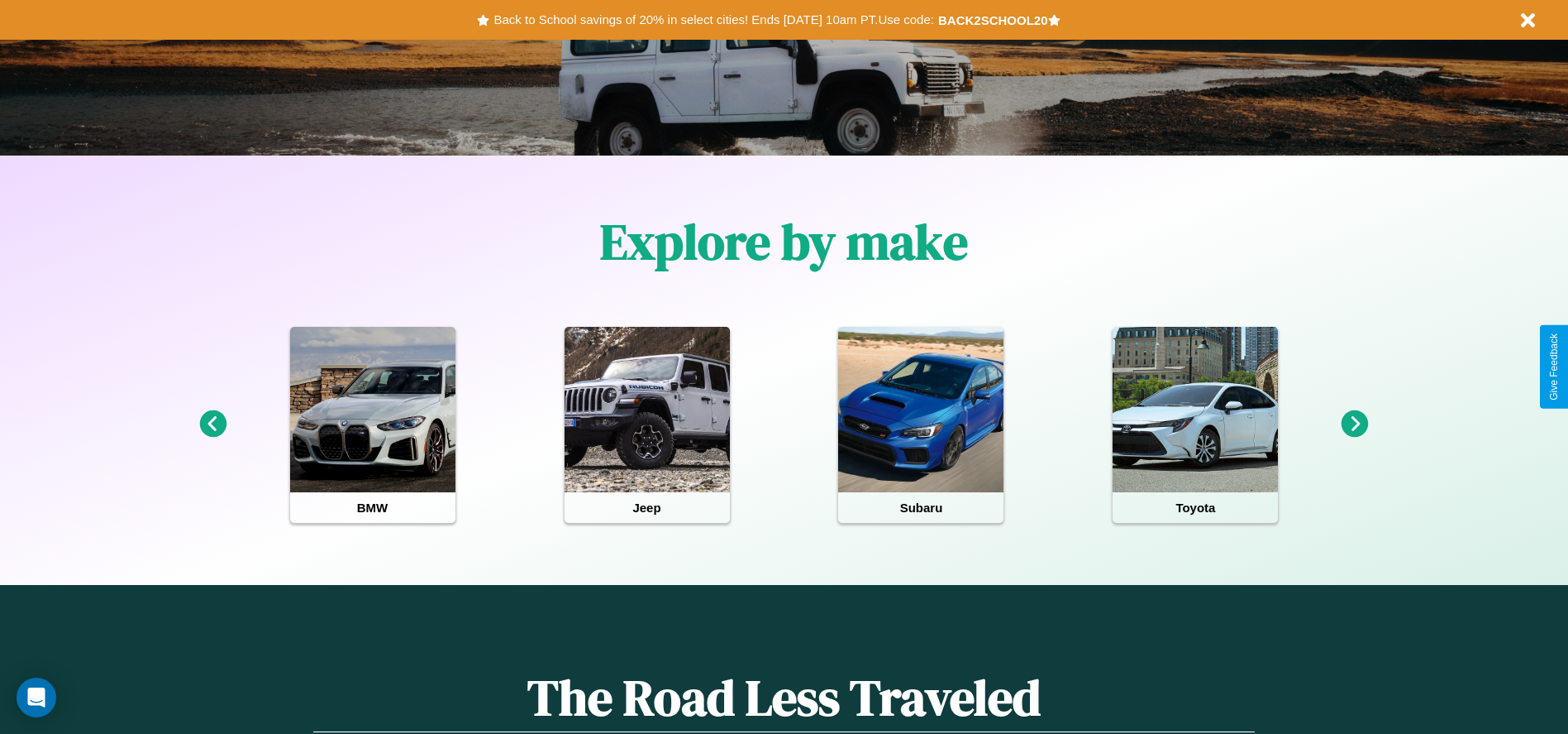
scroll to position [343, 0]
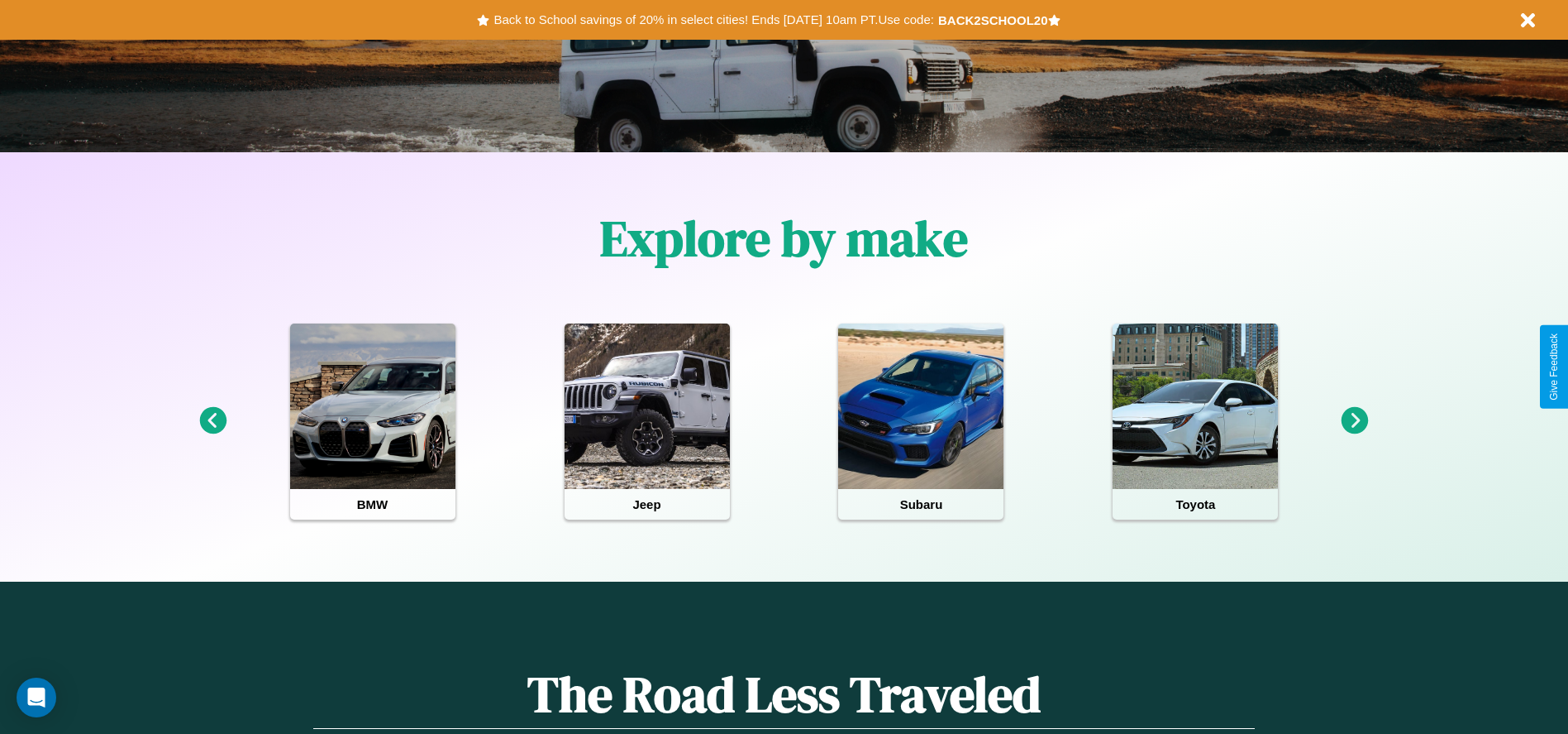
click at [1355, 421] on icon at bounding box center [1355, 420] width 27 height 27
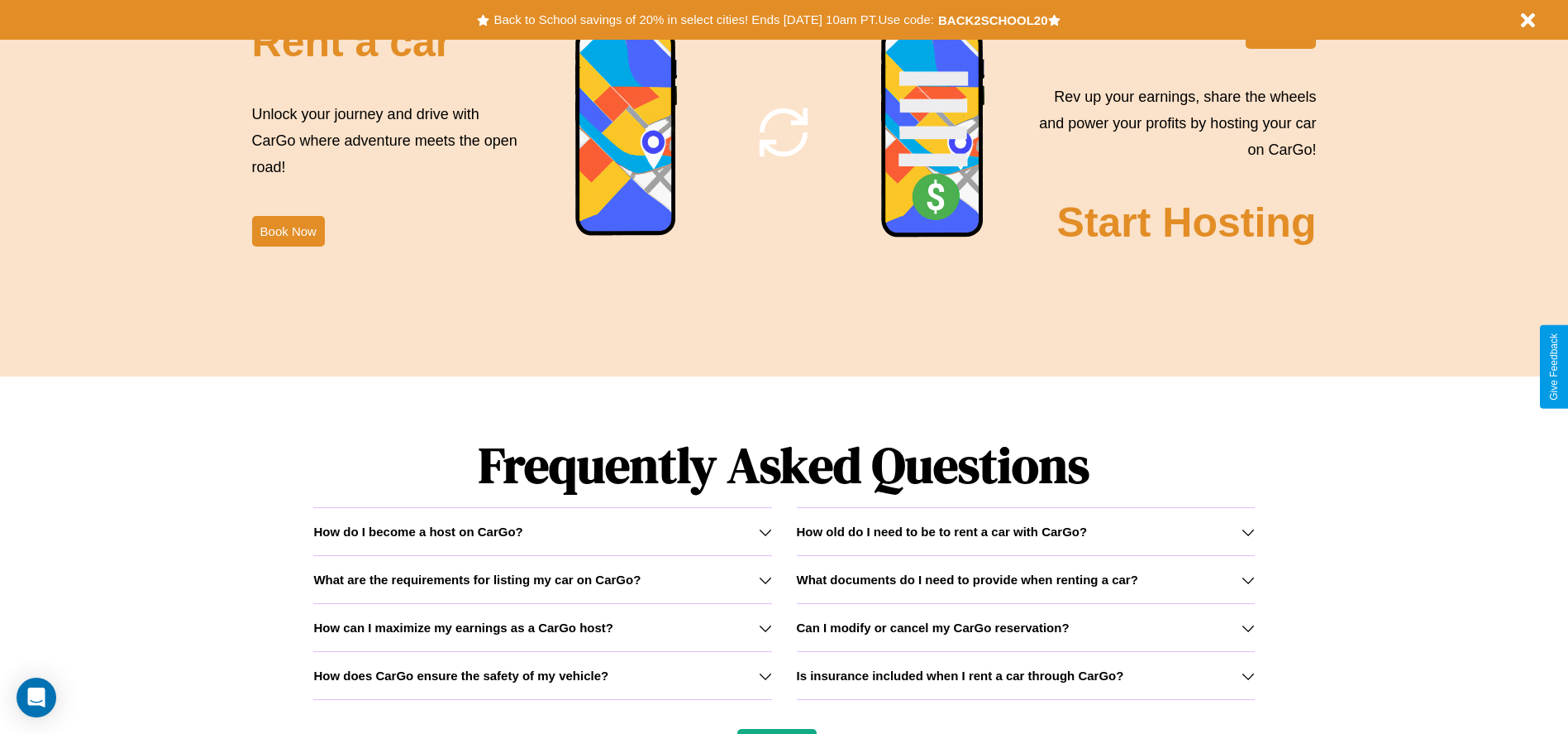
scroll to position [2373, 0]
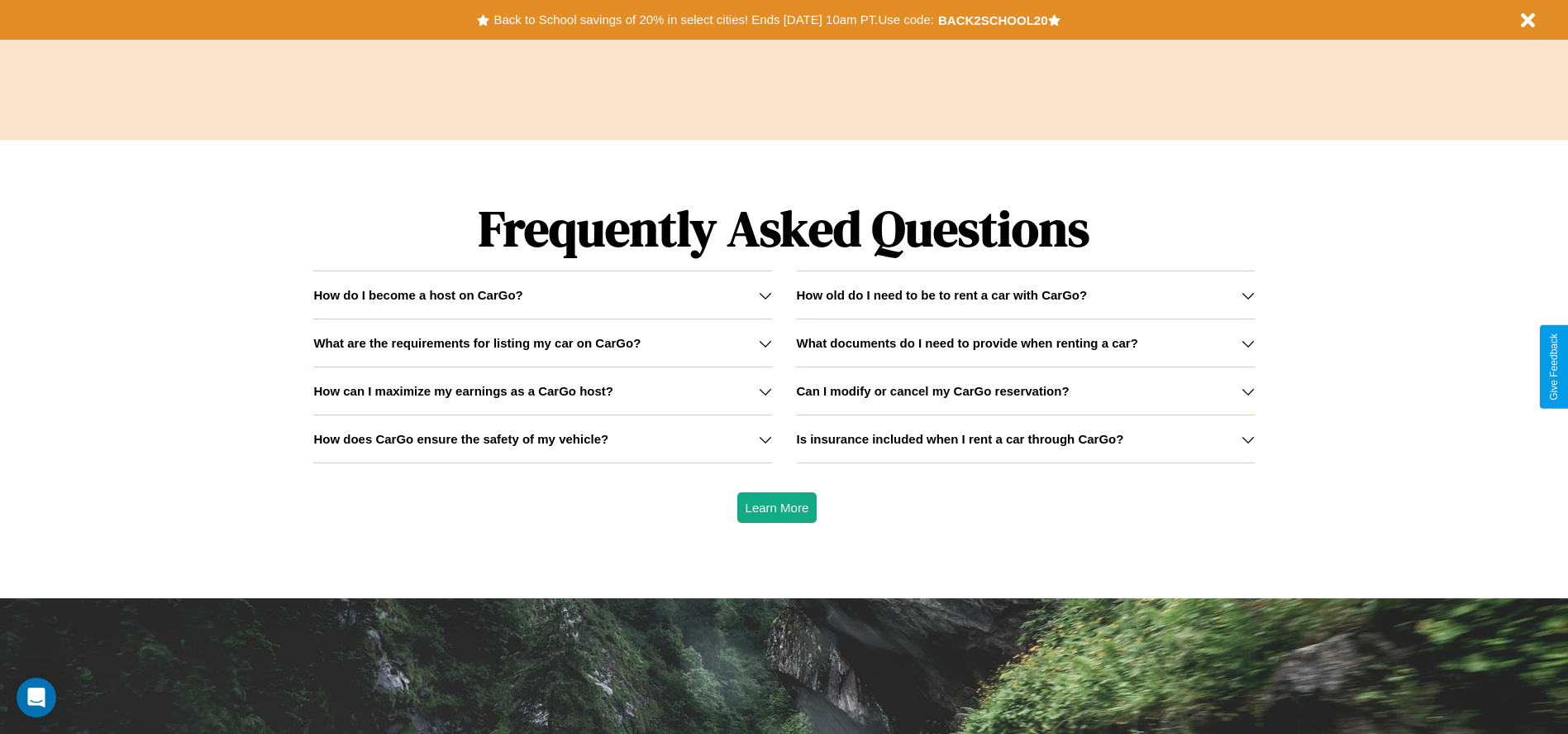
click at [1248, 342] on icon at bounding box center [1248, 342] width 13 height 13
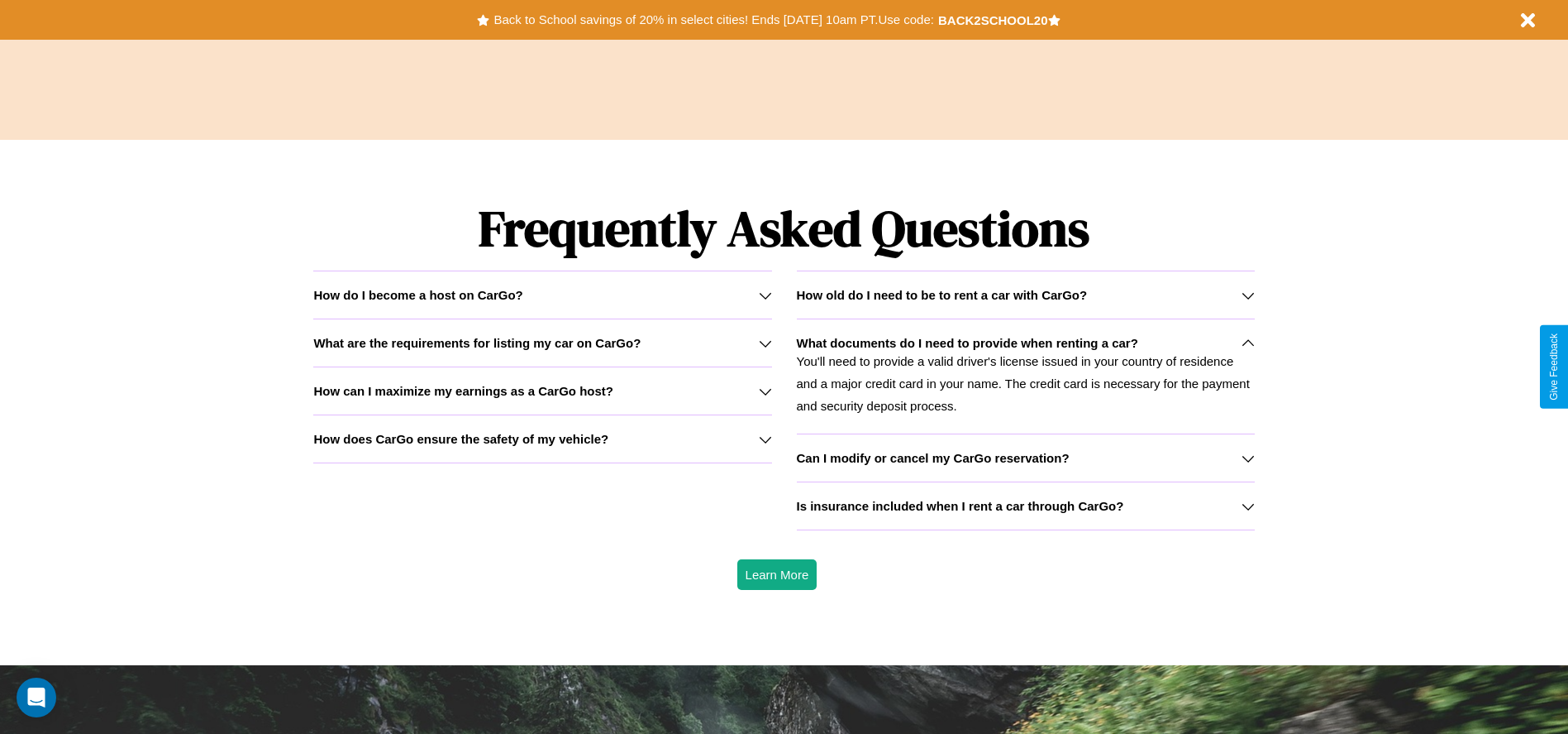
click at [1025, 294] on h3 "How old do I need to be to rent a car with CarGo?" at bounding box center [942, 295] width 291 height 14
click at [1248, 457] on icon at bounding box center [1248, 458] width 13 height 13
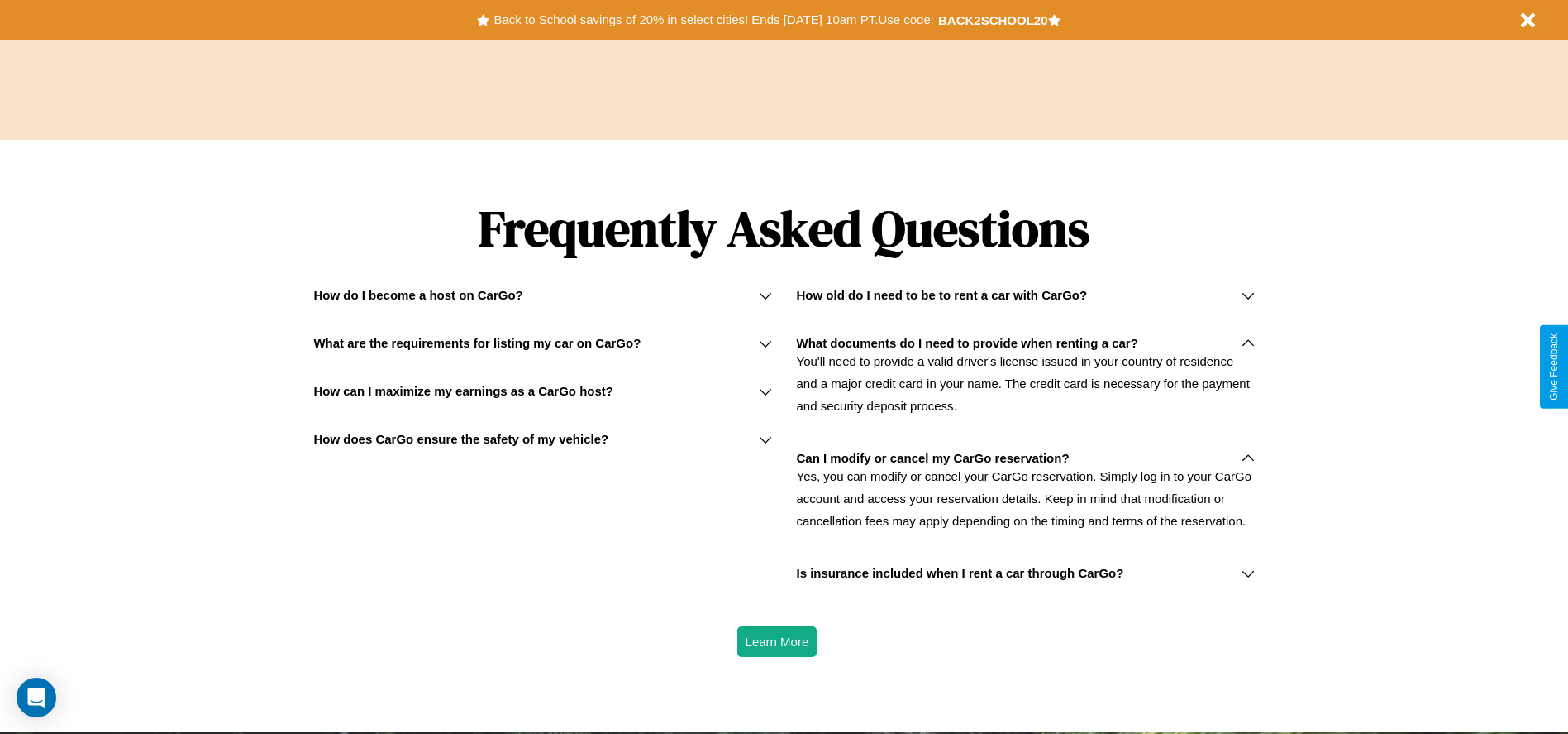
click at [1248, 572] on icon at bounding box center [1248, 573] width 13 height 13
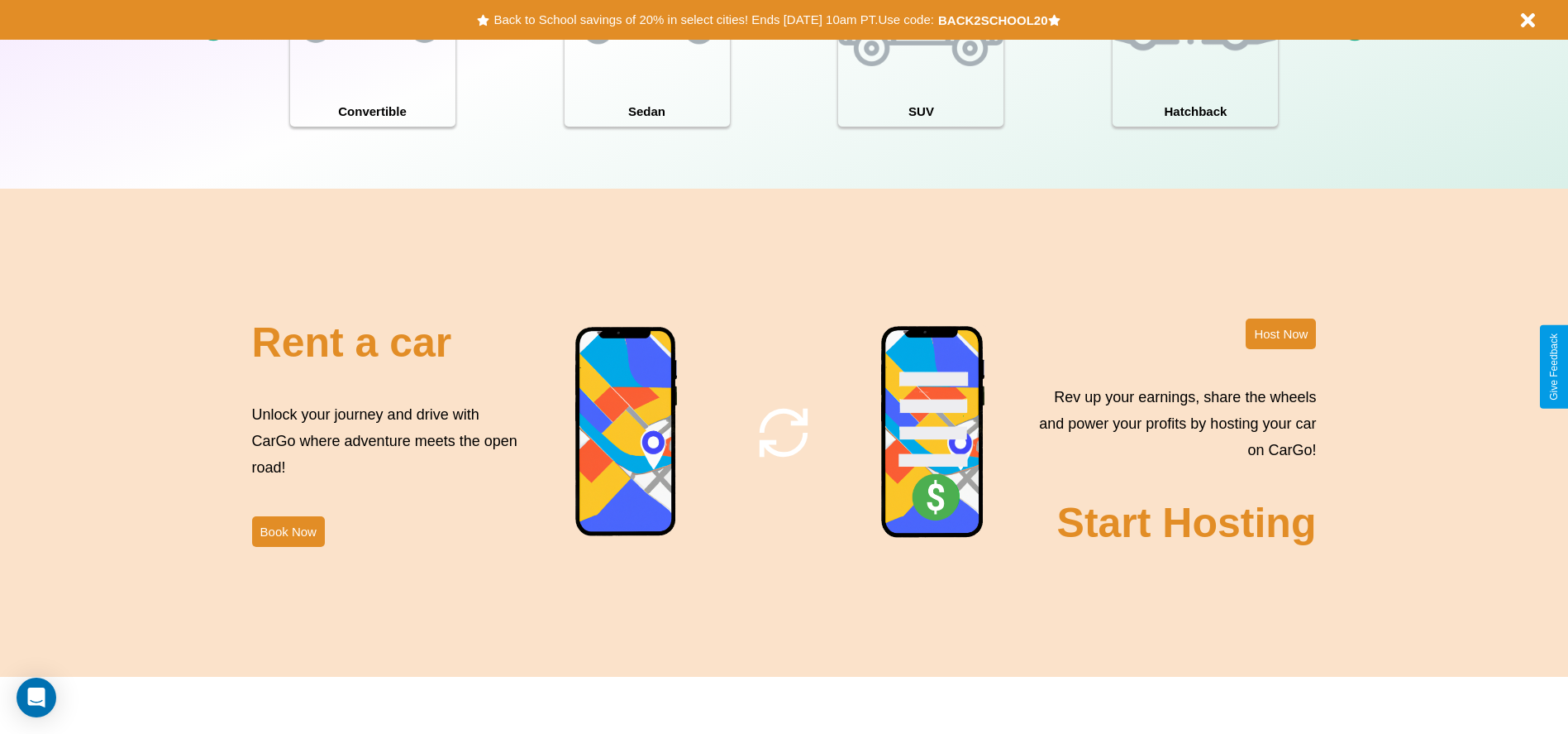
scroll to position [1803, 0]
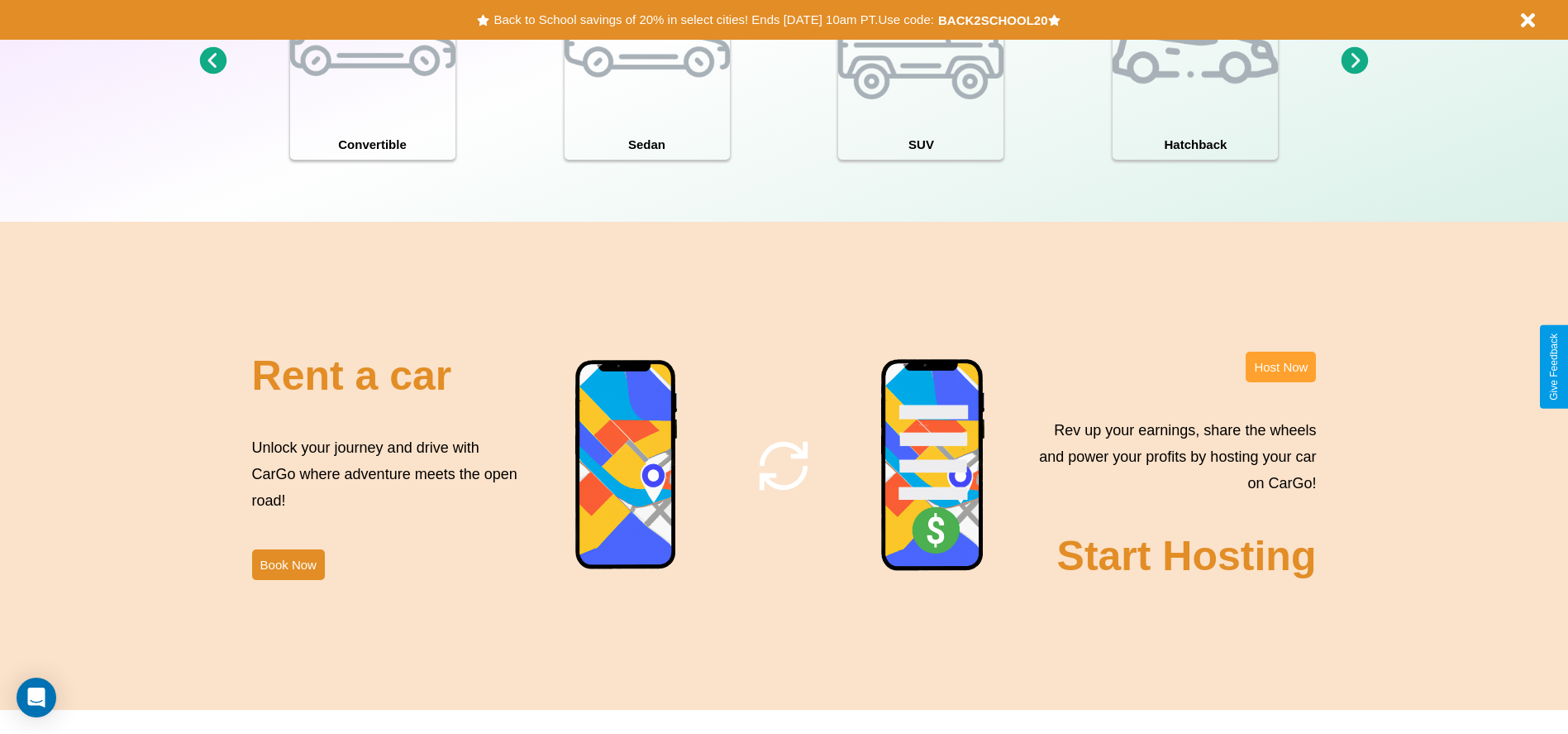
click at [1281, 366] on button "Host Now" at bounding box center [1281, 366] width 70 height 31
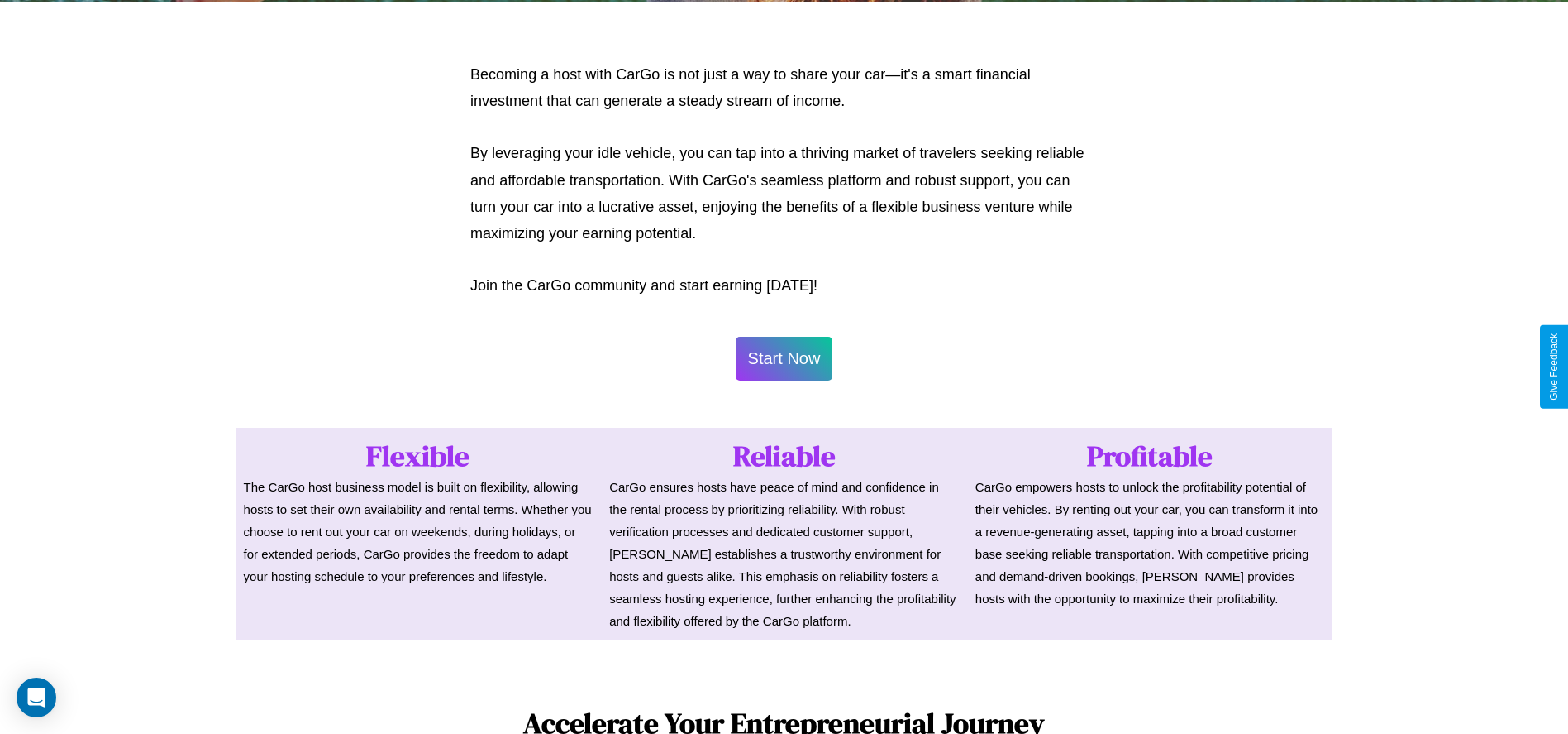
scroll to position [1625, 0]
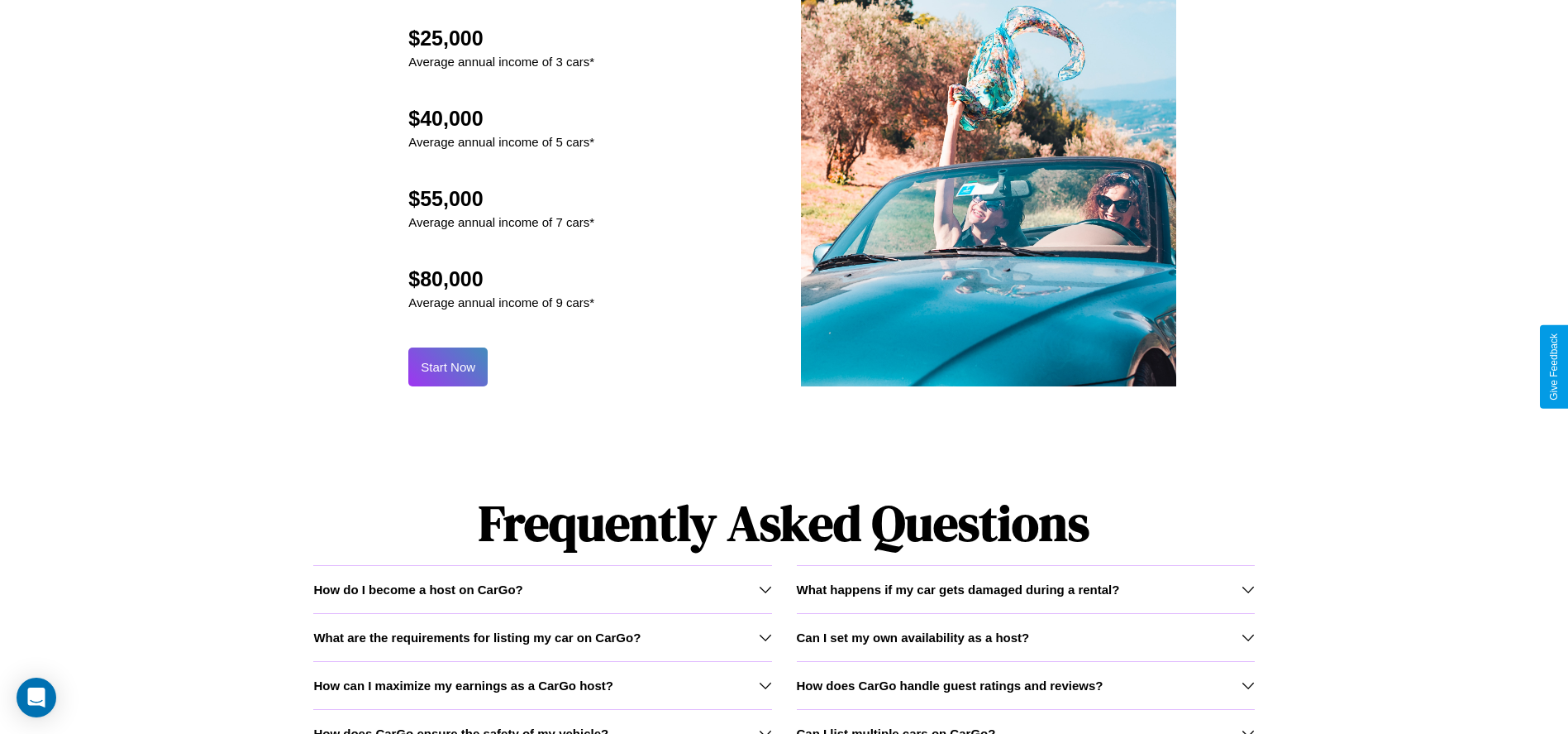
click at [448, 366] on button "Start Now" at bounding box center [448, 367] width 80 height 39
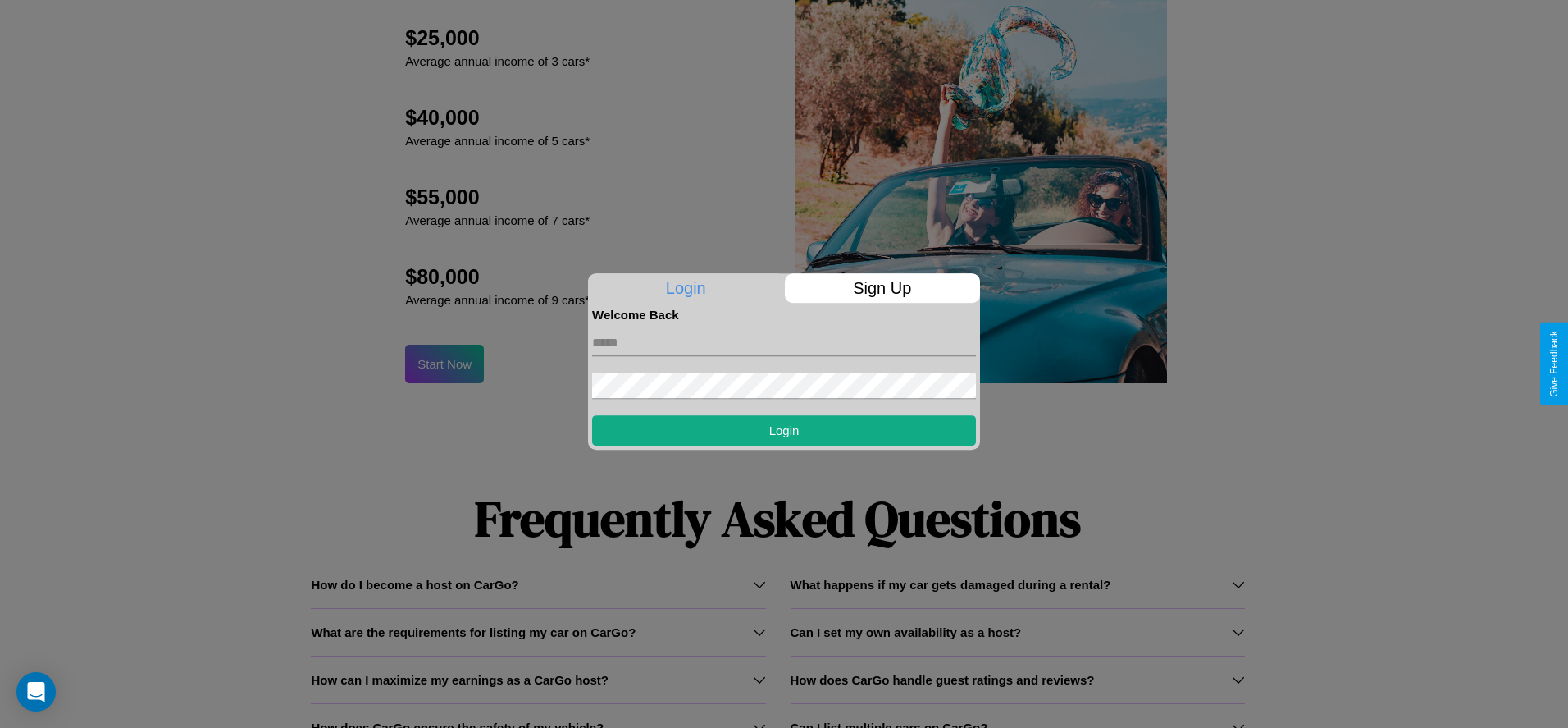
click at [784, 342] on input "text" at bounding box center [784, 343] width 384 height 26
type input "**********"
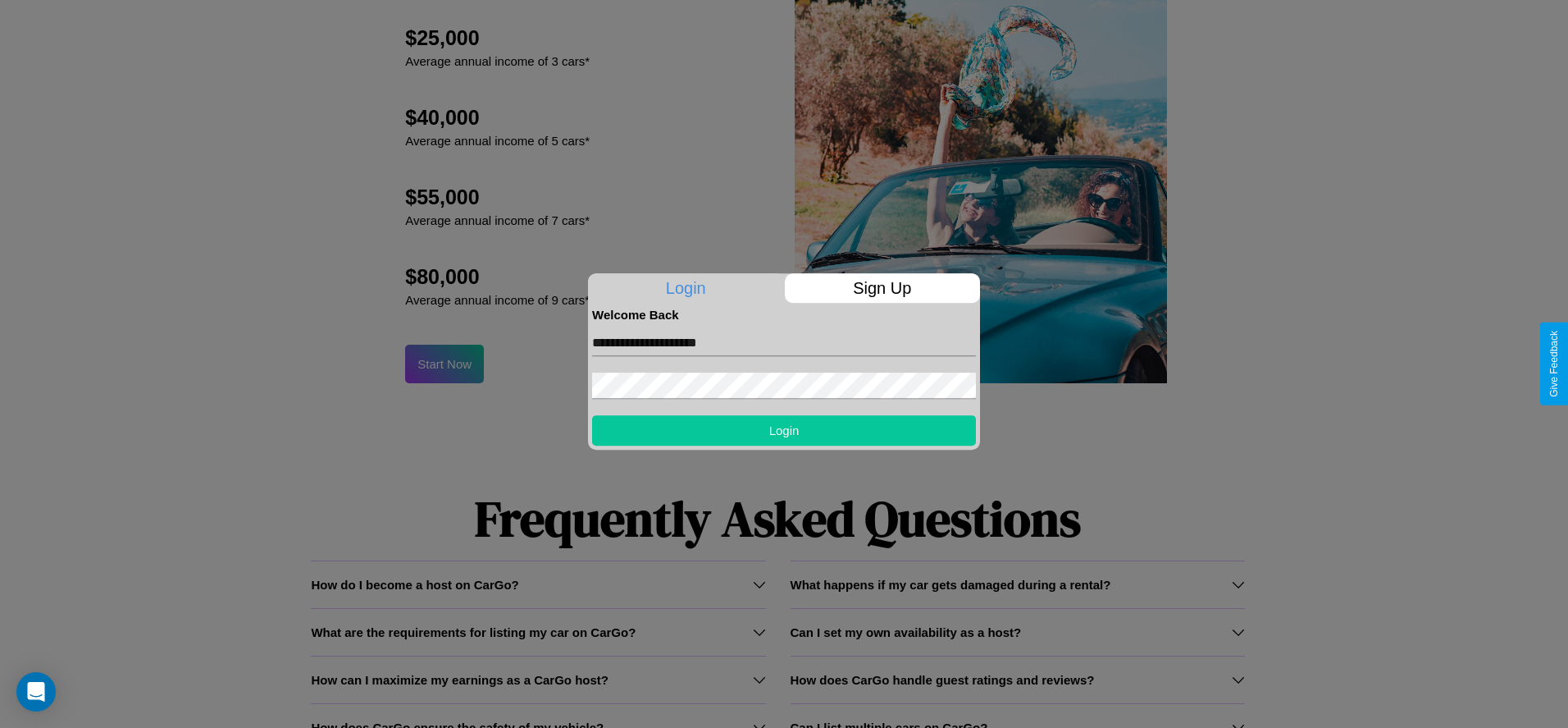
click at [784, 430] on button "Login" at bounding box center [784, 430] width 384 height 30
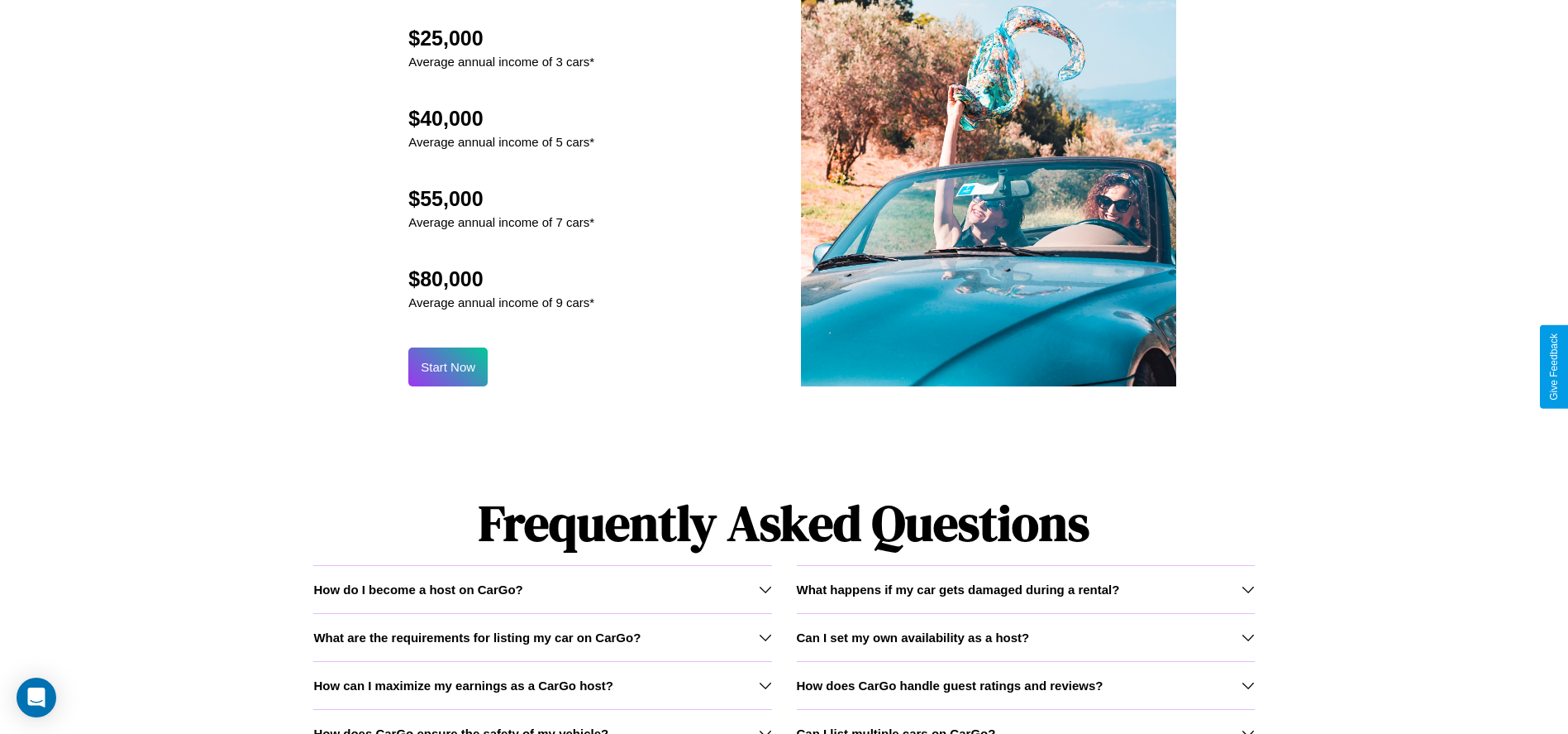
scroll to position [0, 0]
